Goal: Transaction & Acquisition: Purchase product/service

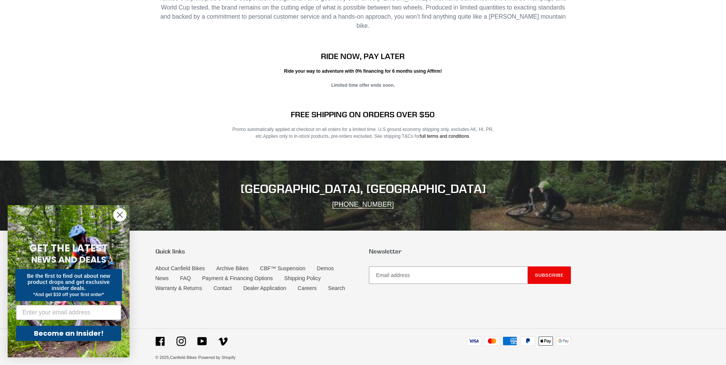
scroll to position [1518, 0]
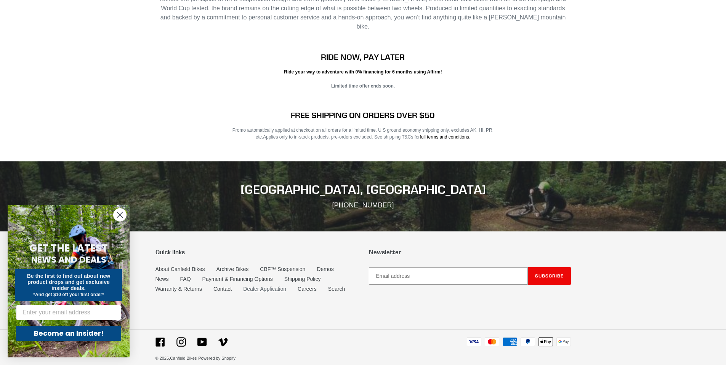
click at [279, 286] on link "Dealer Application" at bounding box center [264, 289] width 43 height 6
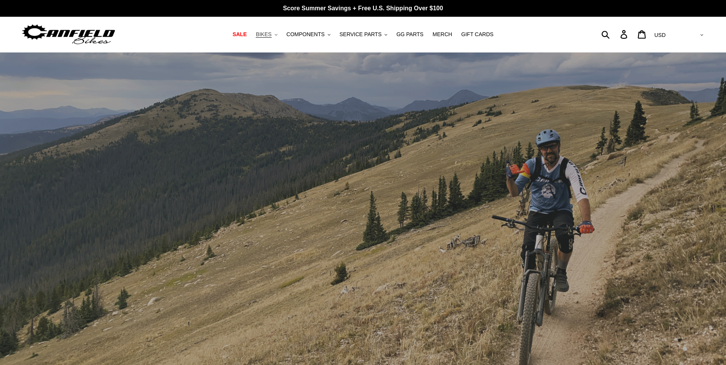
click at [271, 34] on span "BIKES" at bounding box center [264, 34] width 16 height 6
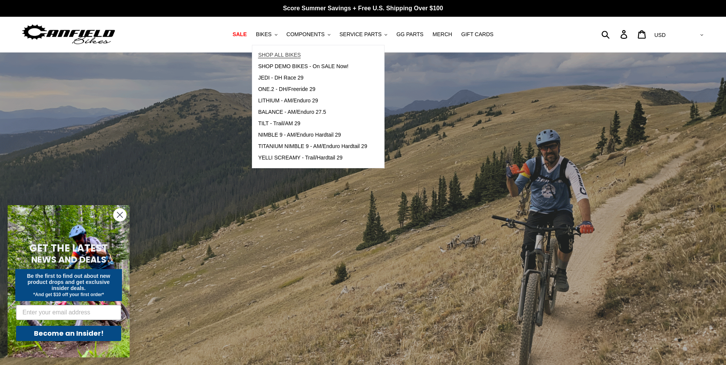
click at [285, 53] on span "SHOP ALL BIKES" at bounding box center [279, 55] width 43 height 6
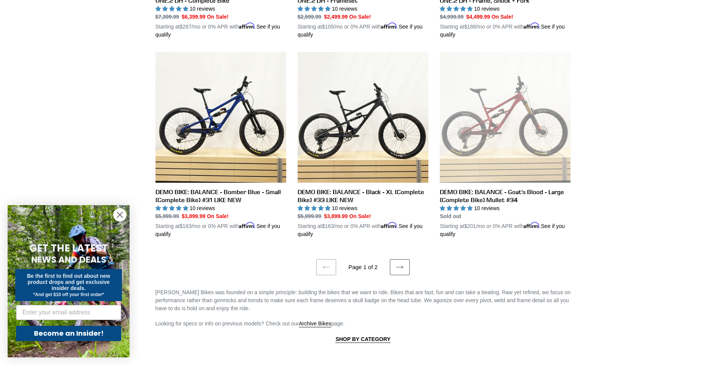
scroll to position [1524, 0]
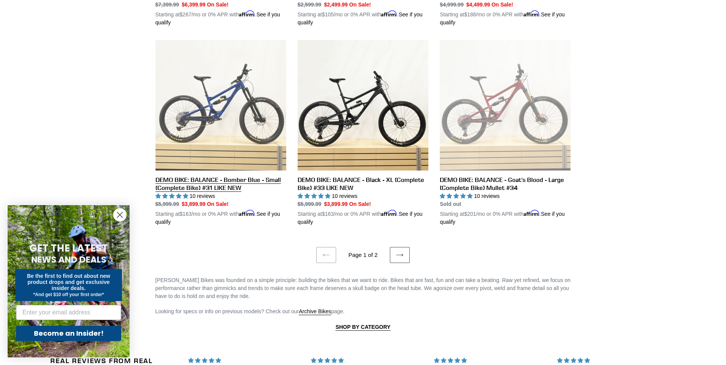
click at [236, 178] on link "DEMO BIKE: BALANCE - Bomber Blue - Small (Complete Bike) #31 LIKE NEW" at bounding box center [220, 133] width 131 height 186
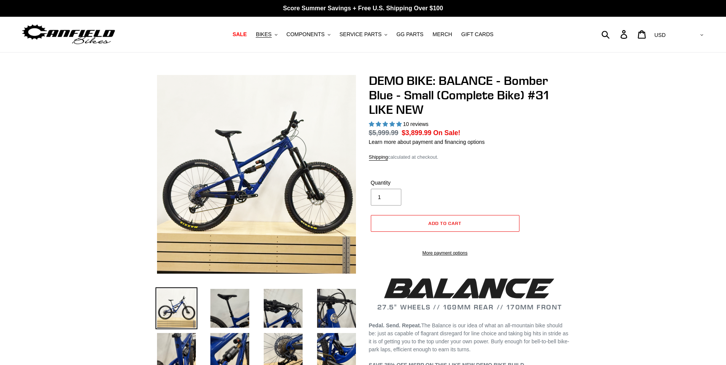
select select "highest-rating"
click at [222, 312] on img at bounding box center [230, 309] width 42 height 42
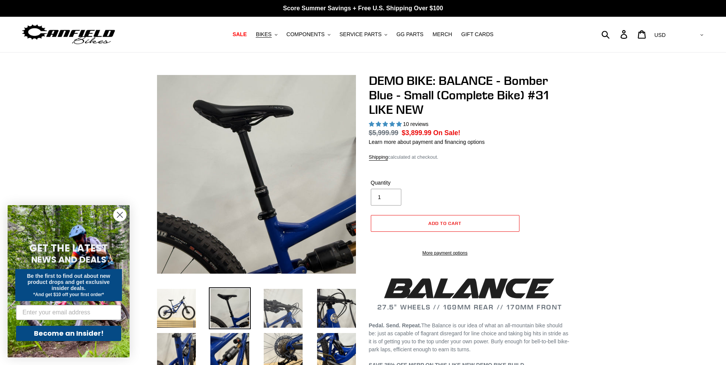
click at [268, 314] on img at bounding box center [283, 309] width 42 height 42
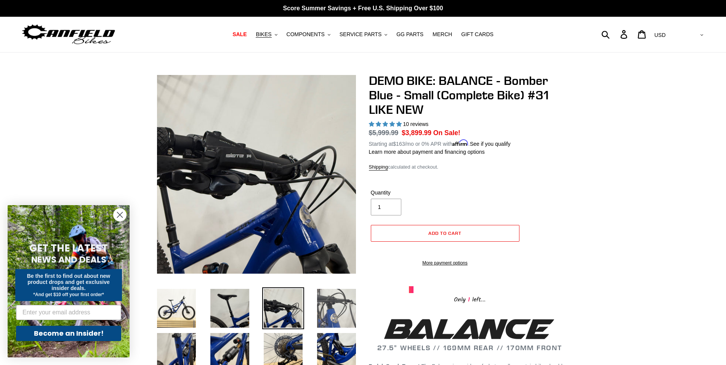
click at [333, 306] on img at bounding box center [336, 309] width 42 height 42
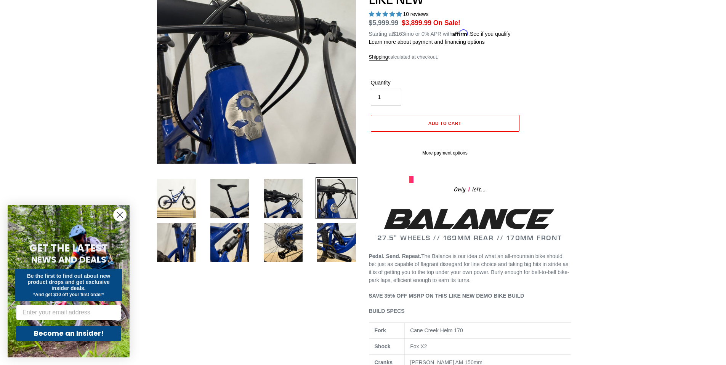
scroll to position [114, 0]
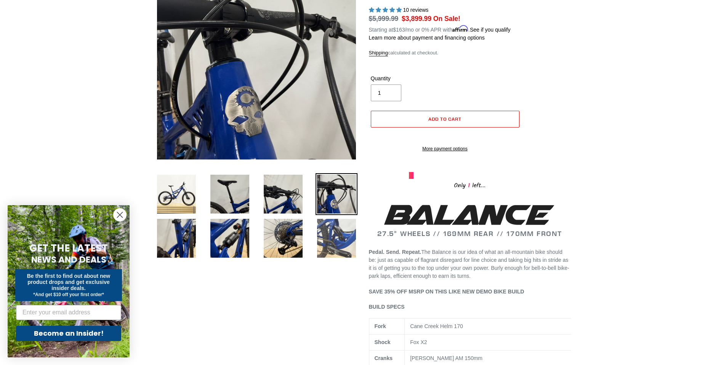
click at [335, 246] on img at bounding box center [336, 239] width 42 height 42
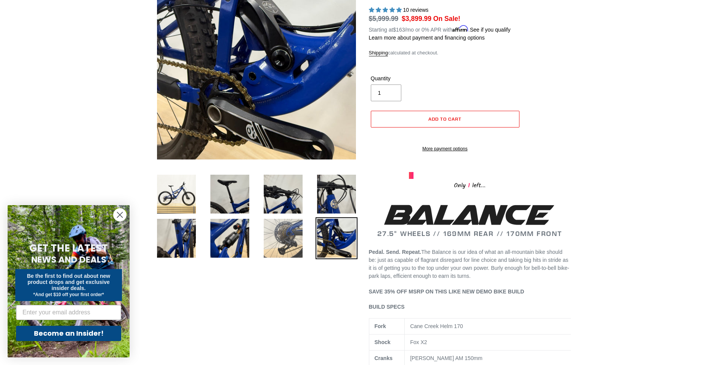
click at [296, 243] on img at bounding box center [283, 239] width 42 height 42
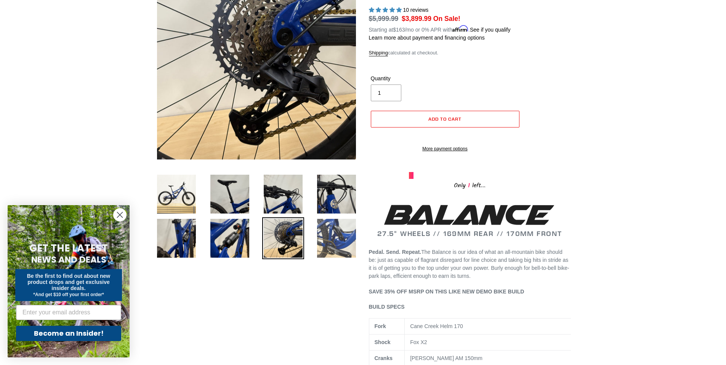
click at [338, 242] on img at bounding box center [336, 239] width 42 height 42
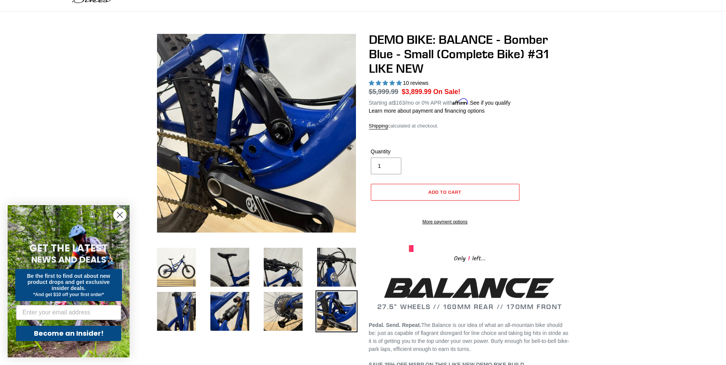
scroll to position [38, 0]
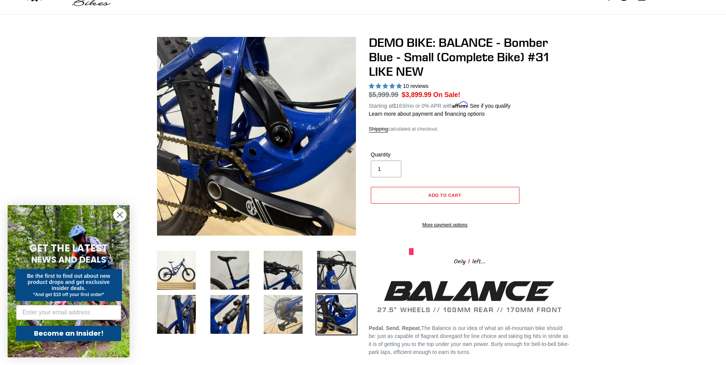
click at [296, 307] on img at bounding box center [283, 315] width 42 height 42
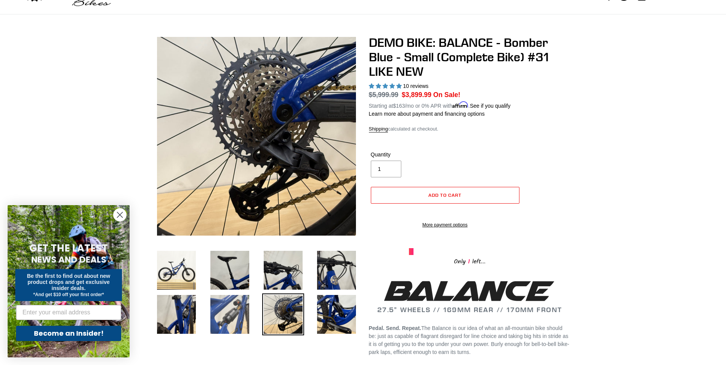
click at [234, 311] on img at bounding box center [230, 315] width 42 height 42
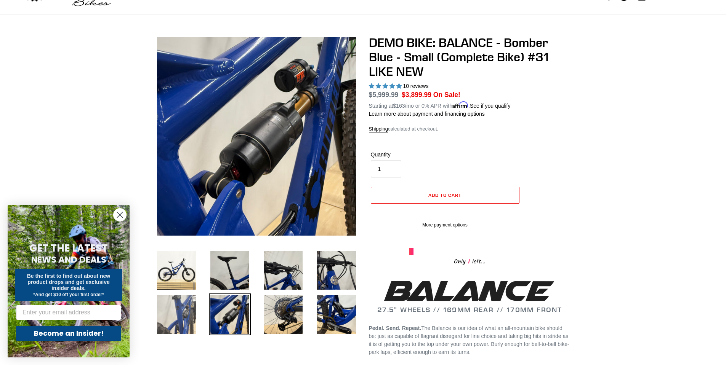
click at [197, 317] on img at bounding box center [176, 315] width 42 height 42
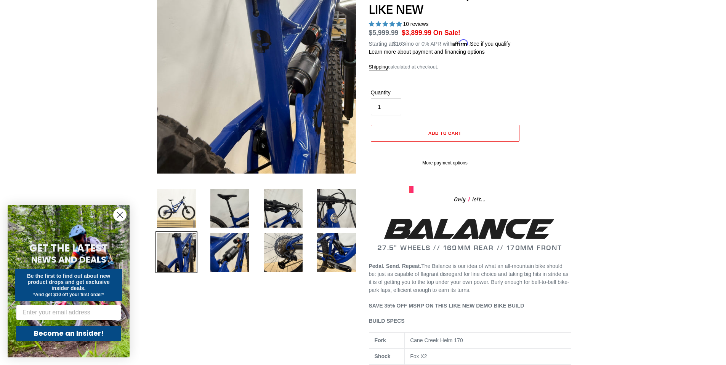
scroll to position [0, 0]
